Goal: Navigation & Orientation: Understand site structure

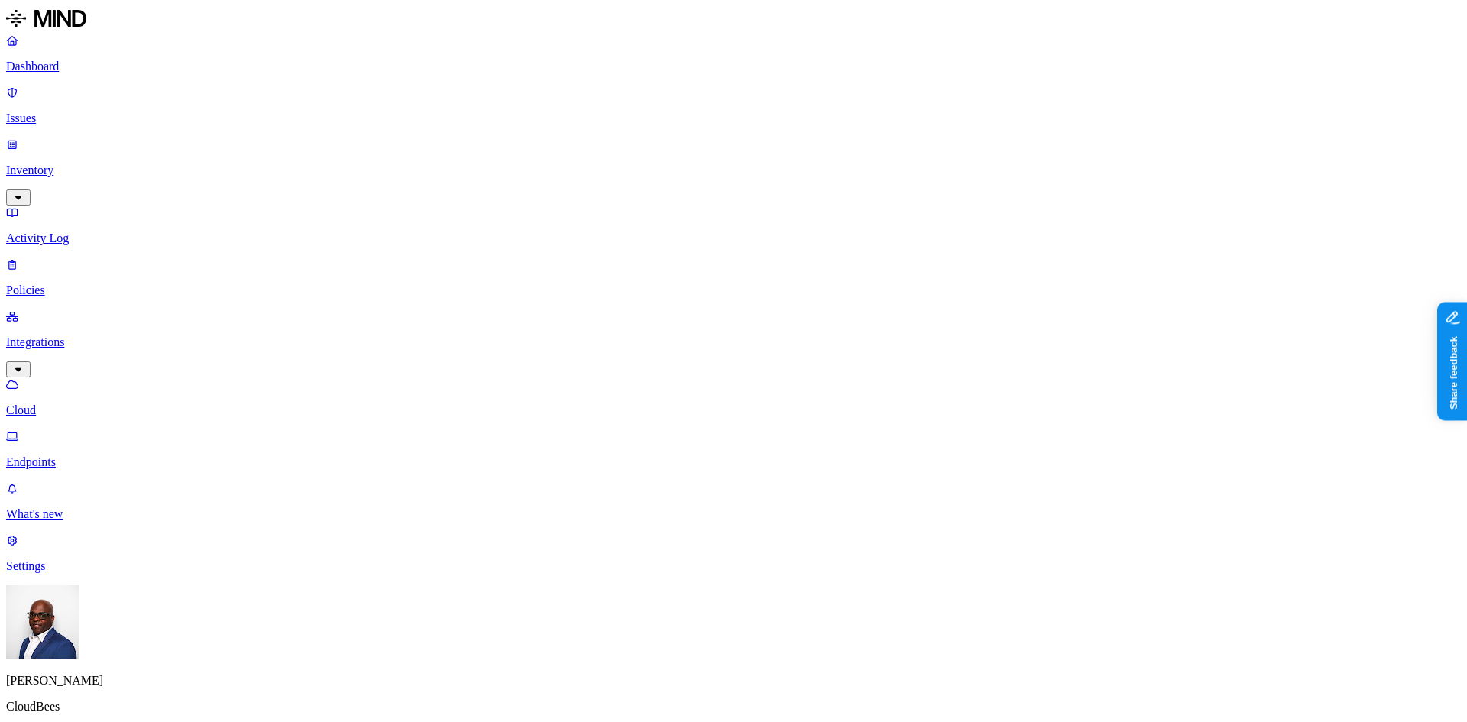
drag, startPoint x: 436, startPoint y: 347, endPoint x: 432, endPoint y: 326, distance: 21.6
click at [58, 164] on p "Inventory" at bounding box center [733, 171] width 1455 height 14
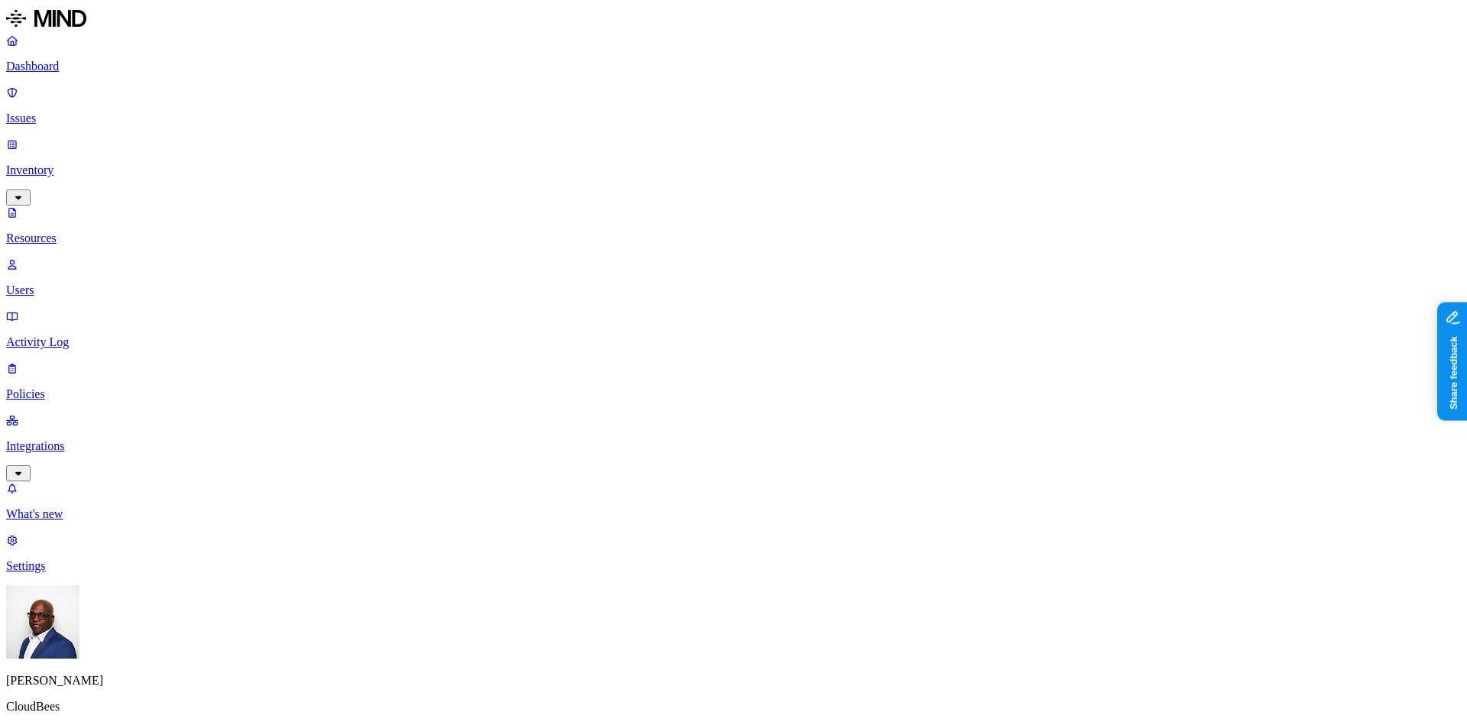
click at [63, 70] on p "Dashboard" at bounding box center [733, 67] width 1455 height 14
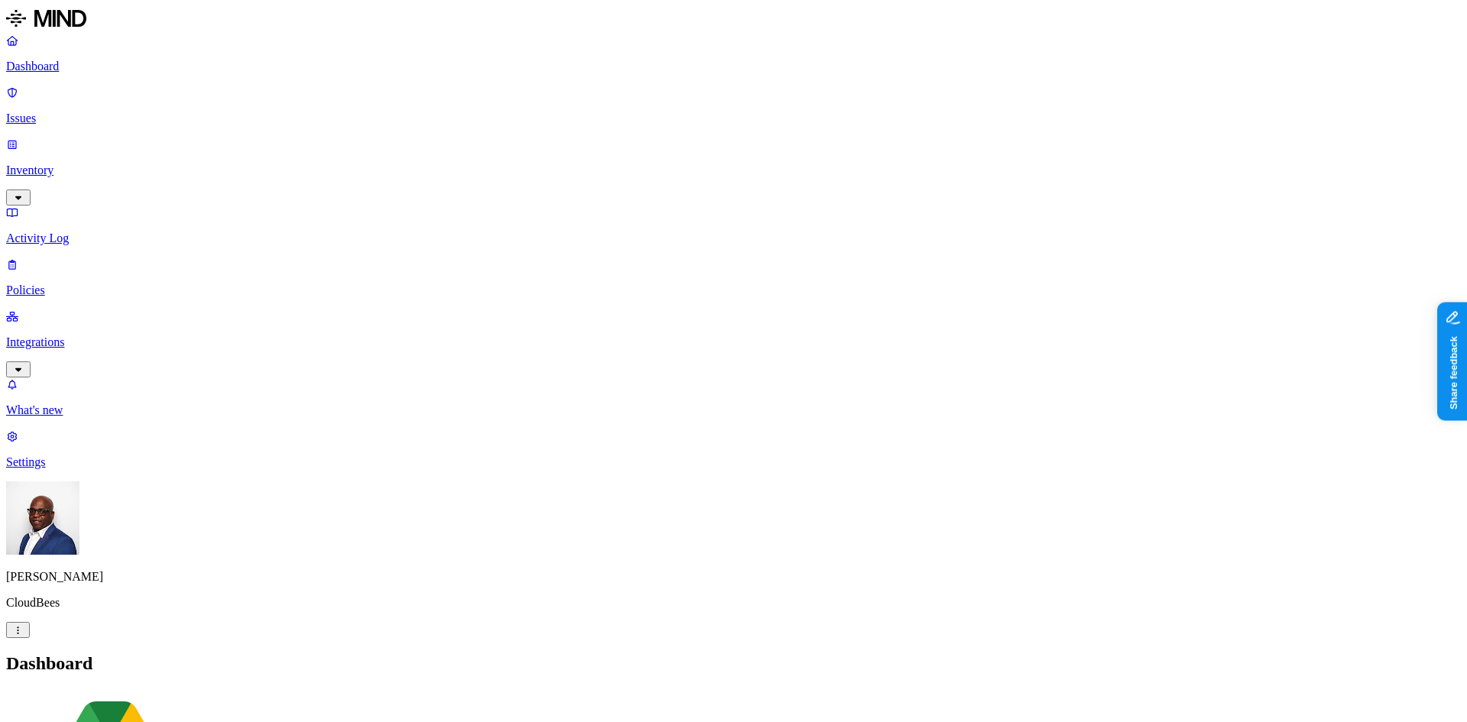
click at [71, 112] on p "Issues" at bounding box center [733, 119] width 1455 height 14
click at [89, 695] on span "Exposure" at bounding box center [68, 700] width 43 height 11
click at [161, 695] on span "Exfiltration" at bounding box center [137, 700] width 47 height 11
click at [247, 695] on span "Insider threat" at bounding box center [217, 700] width 60 height 11
click at [58, 66] on p "Dashboard" at bounding box center [733, 67] width 1455 height 14
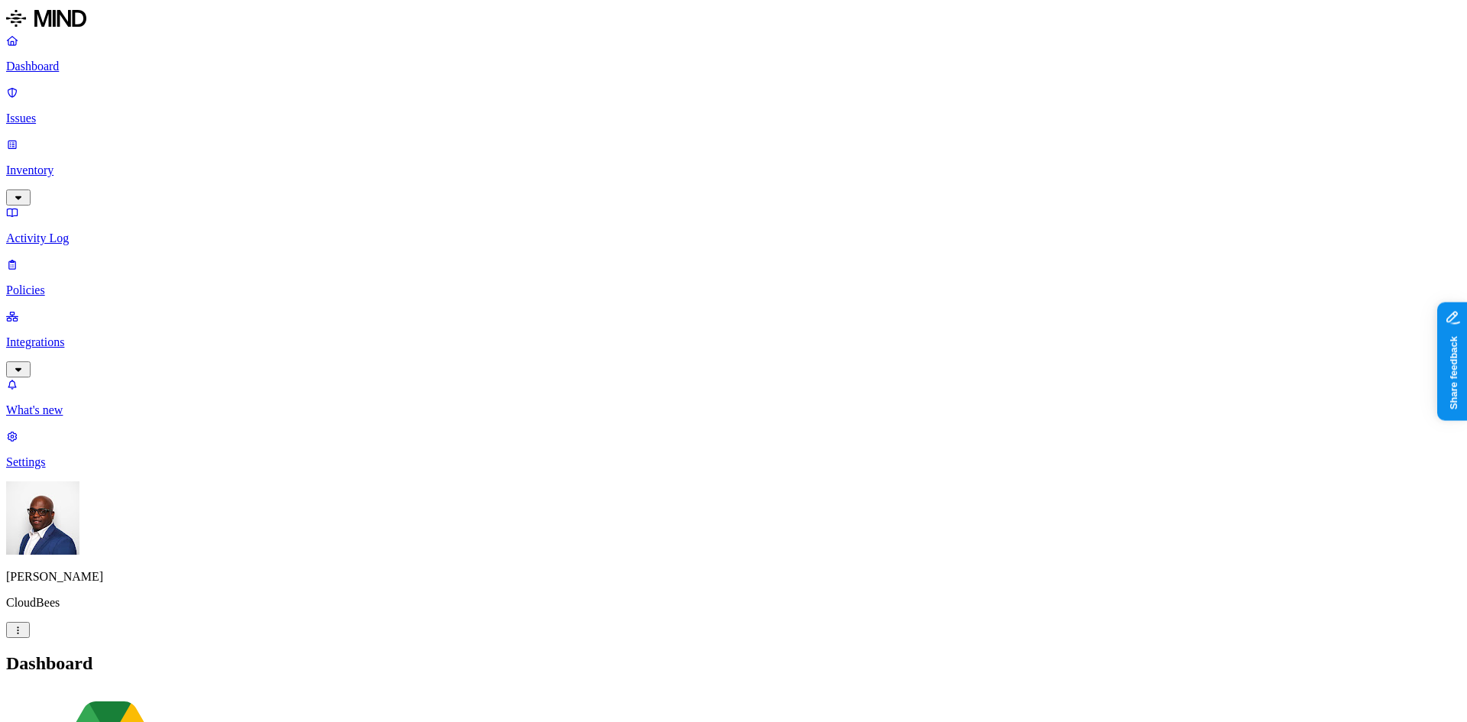
click at [64, 469] on p "Settings" at bounding box center [733, 462] width 1455 height 14
click at [204, 690] on link "Known entities" at bounding box center [733, 697] width 1455 height 14
click at [59, 335] on p "Integrations" at bounding box center [733, 342] width 1455 height 14
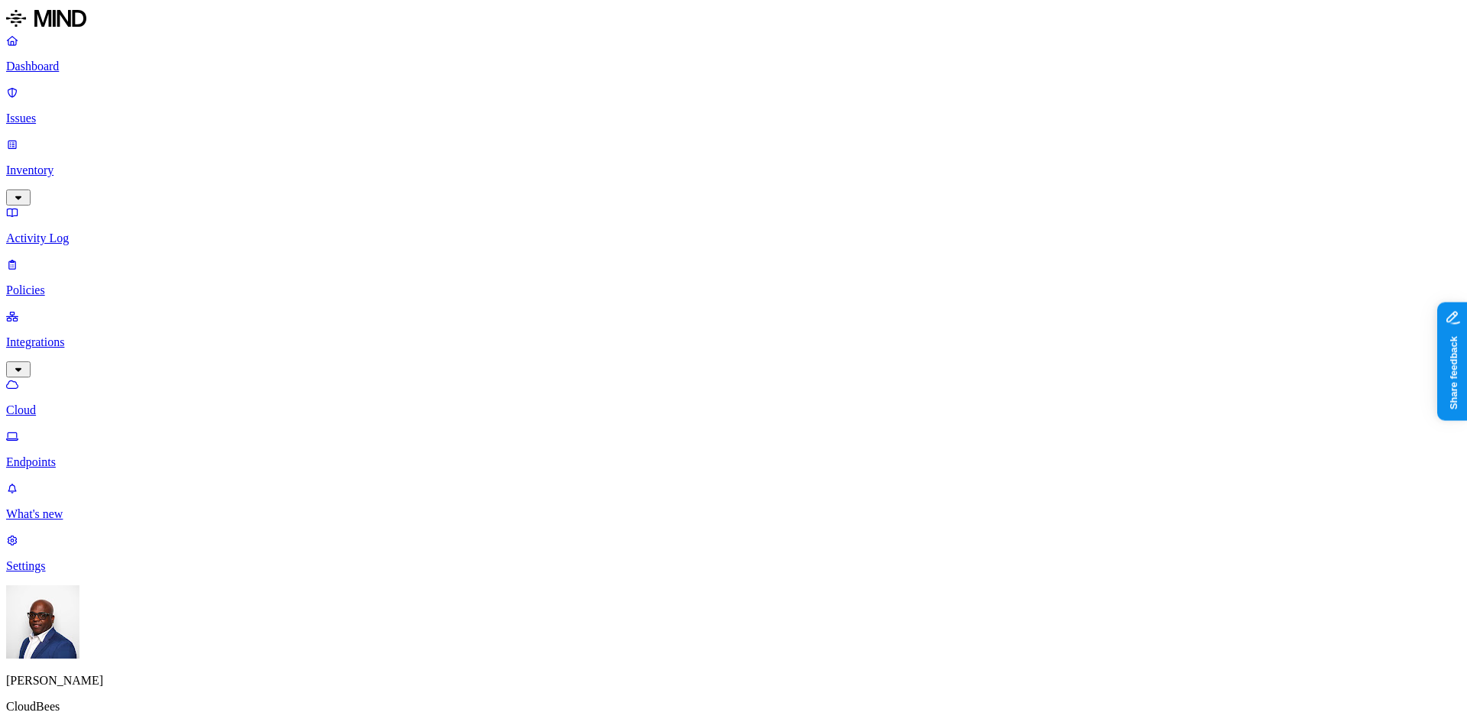
click at [82, 455] on p "Endpoints" at bounding box center [733, 462] width 1455 height 14
click at [69, 403] on p "Cloud" at bounding box center [733, 410] width 1455 height 14
